Goal: Information Seeking & Learning: Learn about a topic

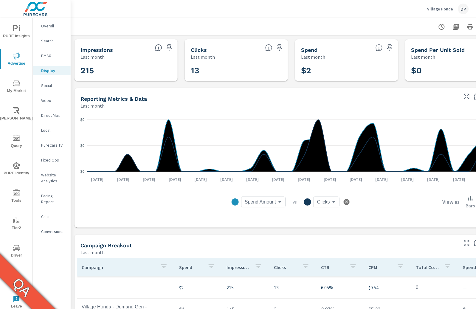
click at [21, 28] on span "PURE Insights" at bounding box center [16, 32] width 29 height 15
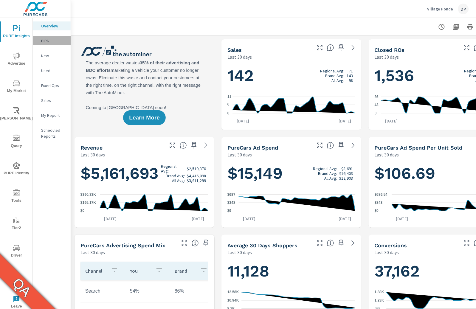
click at [48, 41] on p "PIPA" at bounding box center [53, 41] width 25 height 6
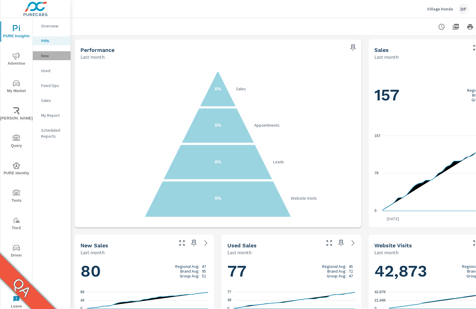
click at [44, 56] on p "New" at bounding box center [53, 56] width 25 height 6
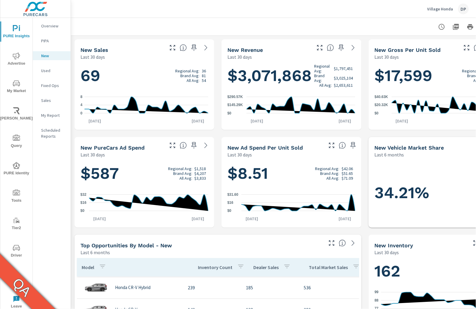
click at [47, 71] on p "Used" at bounding box center [53, 71] width 25 height 6
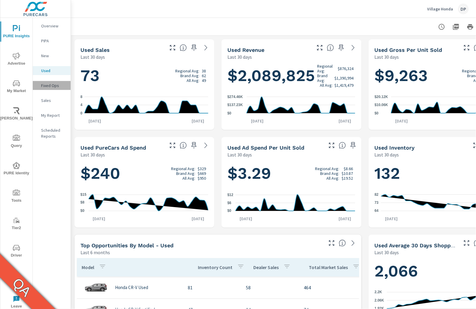
click at [52, 87] on p "Fixed Ops" at bounding box center [53, 86] width 25 height 6
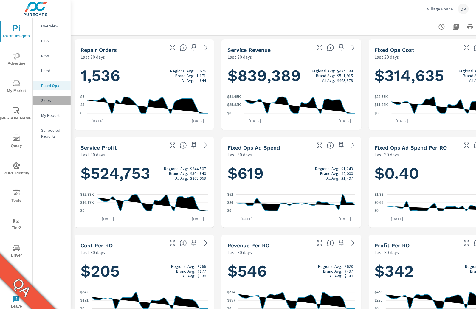
click at [53, 101] on p "Sales" at bounding box center [53, 100] width 25 height 6
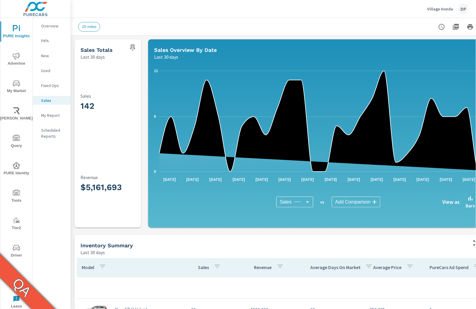
click at [57, 115] on p "My Report" at bounding box center [53, 115] width 25 height 6
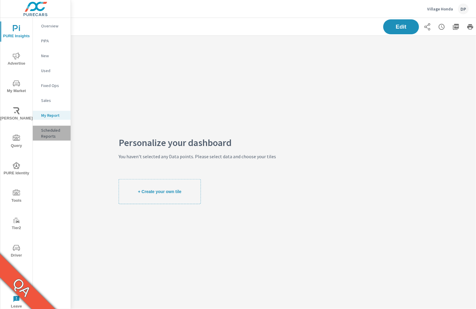
click at [50, 133] on p "Scheduled Reports" at bounding box center [53, 133] width 25 height 12
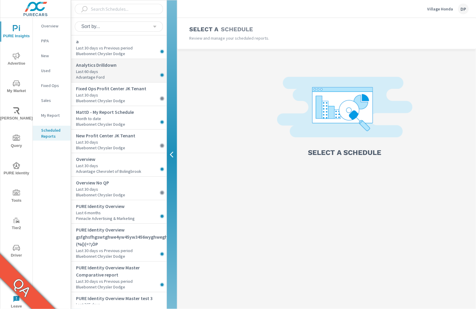
click at [113, 72] on p "Last 60 days" at bounding box center [121, 72] width 91 height 6
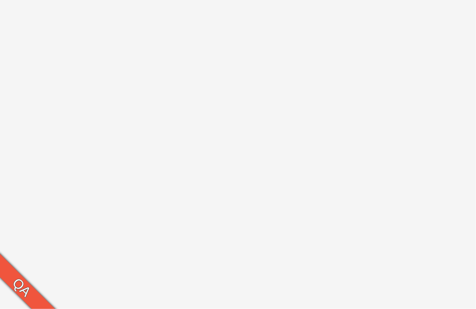
select select "Evening"
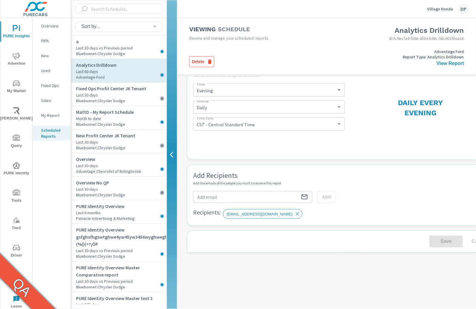
scroll to position [163, 0]
click at [210, 60] on icon "button" at bounding box center [210, 62] width 4 height 4
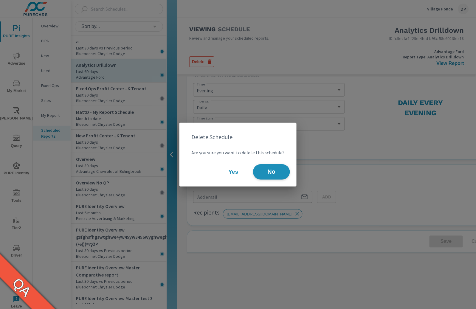
click at [272, 174] on span "No" at bounding box center [271, 172] width 24 height 6
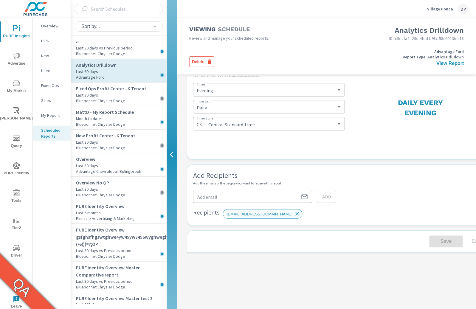
click at [294, 211] on icon at bounding box center [297, 214] width 7 height 7
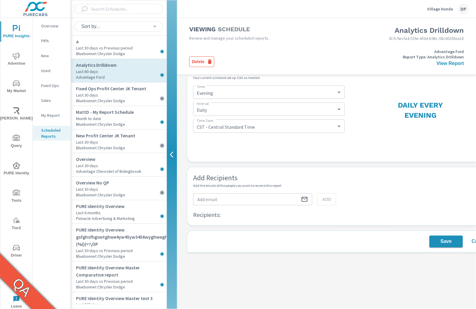
click at [453, 239] on span "Save" at bounding box center [446, 241] width 29 height 7
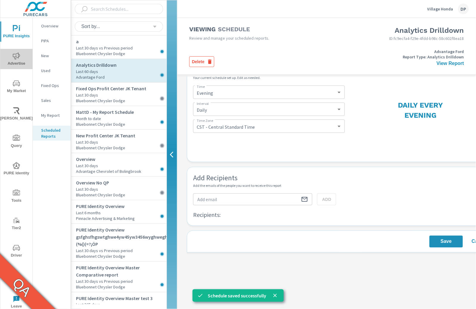
click at [10, 57] on span "Advertise" at bounding box center [16, 59] width 29 height 15
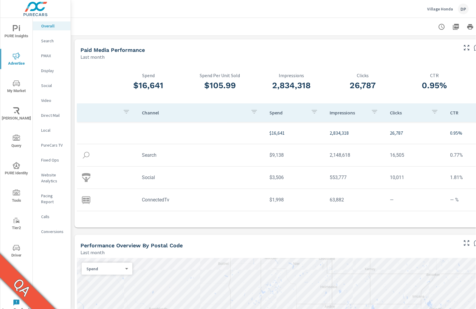
click at [55, 42] on p "Search" at bounding box center [53, 41] width 25 height 6
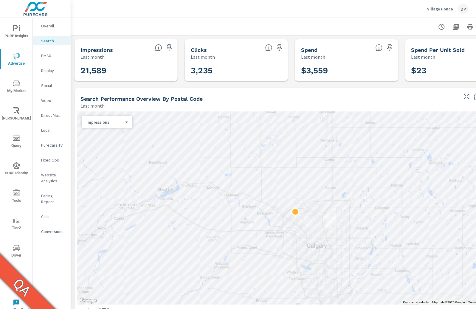
click at [49, 58] on p "PMAX" at bounding box center [53, 56] width 25 height 6
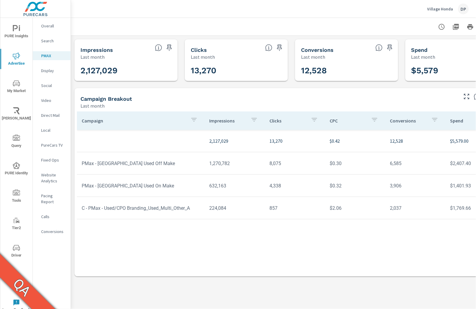
click at [50, 70] on p "Display" at bounding box center [53, 71] width 25 height 6
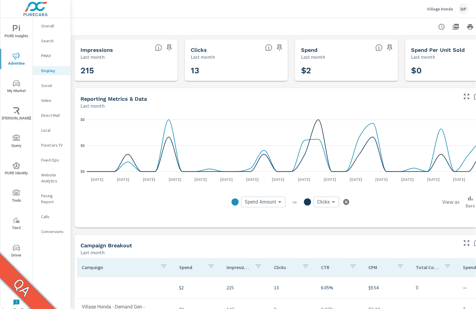
click at [50, 85] on p "Social" at bounding box center [53, 86] width 25 height 6
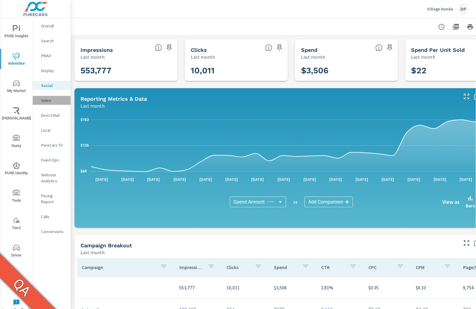
click at [49, 101] on p "Video" at bounding box center [53, 100] width 25 height 6
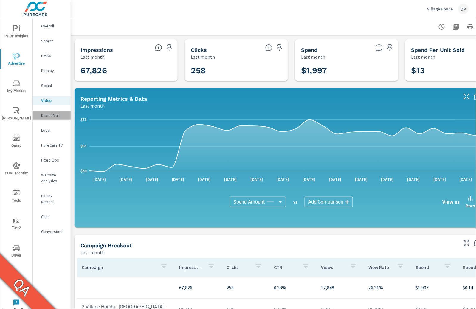
click at [53, 115] on p "Direct Mail" at bounding box center [53, 115] width 25 height 6
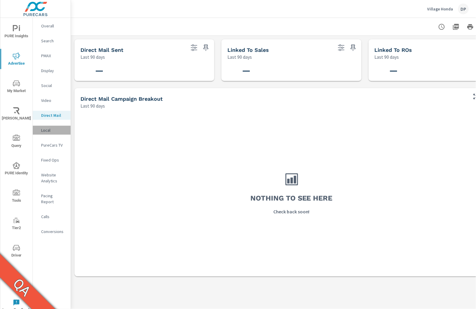
click at [49, 131] on p "Local" at bounding box center [53, 130] width 25 height 6
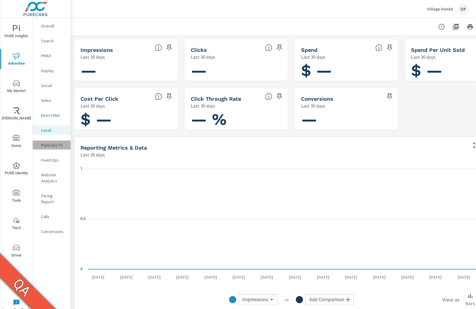
click at [55, 145] on p "PureCars TV" at bounding box center [53, 145] width 25 height 6
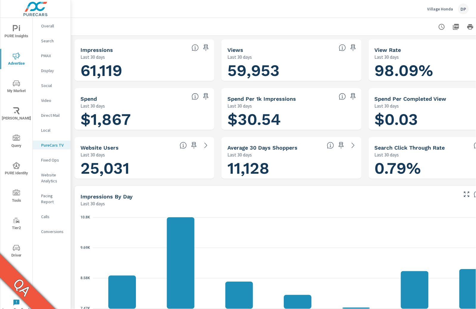
click at [52, 160] on p "Fixed Ops" at bounding box center [53, 160] width 25 height 6
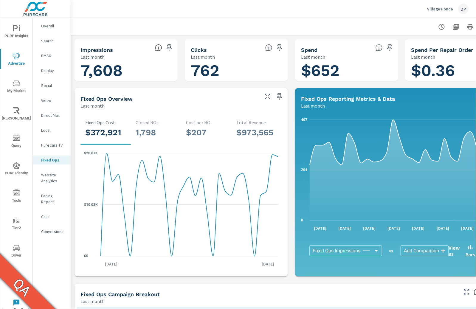
click at [52, 177] on p "Website Analytics" at bounding box center [53, 178] width 25 height 12
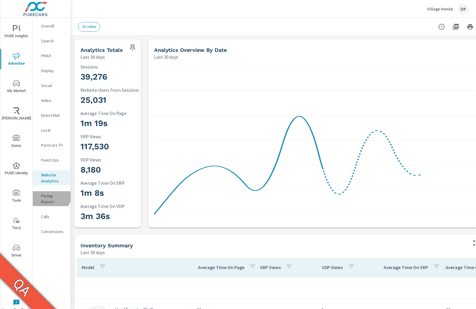
click at [48, 194] on p "Pacing Report" at bounding box center [53, 199] width 25 height 12
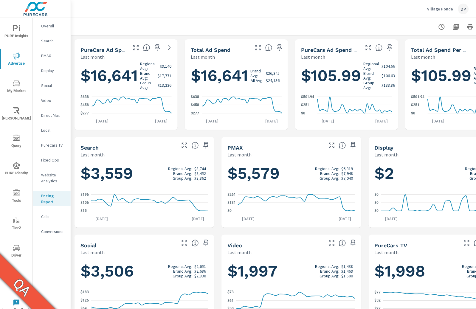
click at [51, 216] on p "Calls" at bounding box center [53, 217] width 25 height 6
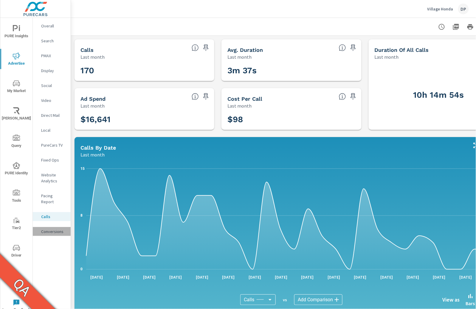
click at [45, 229] on p "Conversions" at bounding box center [53, 232] width 25 height 6
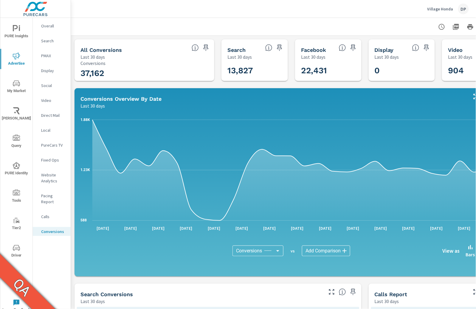
click at [55, 71] on p "Display" at bounding box center [53, 71] width 25 height 6
